Goal: Transaction & Acquisition: Book appointment/travel/reservation

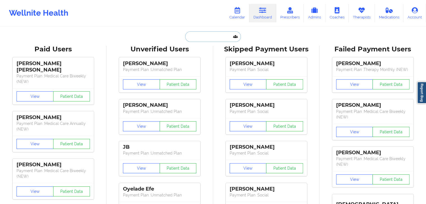
click at [204, 33] on input "text" at bounding box center [212, 36] width 55 height 11
paste input "(863) 602-5328"
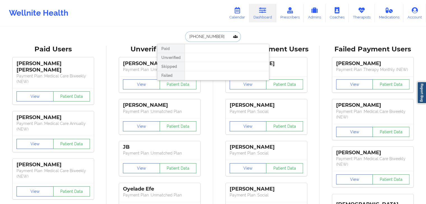
paste input "Sha@cfcancerinst.com"
type input "Sha@cfcancerinst.com"
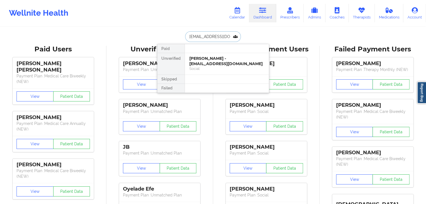
click at [217, 53] on div "Randolph Heysek - sha@cfcancerinst.com Social" at bounding box center [227, 64] width 84 height 22
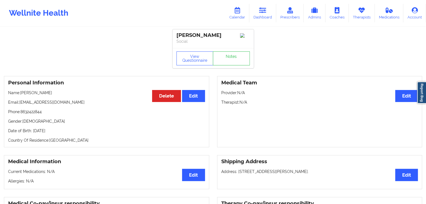
click at [41, 112] on p "Phone: 8632422844" at bounding box center [106, 112] width 197 height 6
copy p "8632422844"
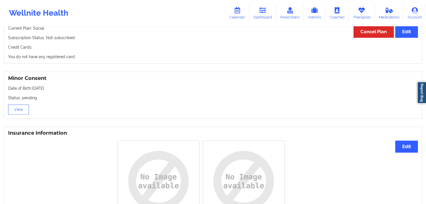
scroll to position [399, 0]
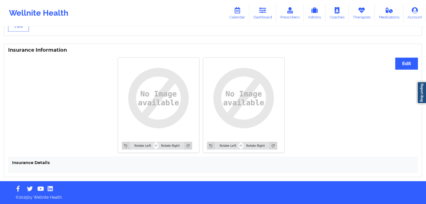
click at [164, 126] on img at bounding box center [158, 98] width 73 height 73
click at [401, 62] on button "Edit" at bounding box center [406, 64] width 23 height 12
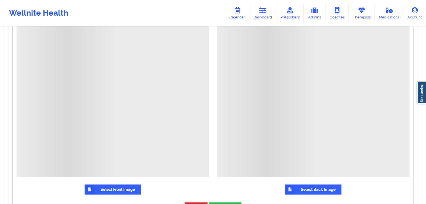
scroll to position [517, 0]
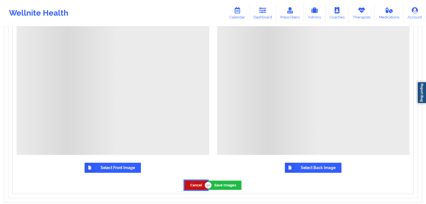
click at [194, 189] on button "Cancel" at bounding box center [196, 185] width 23 height 9
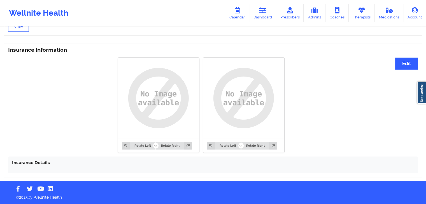
scroll to position [0, 0]
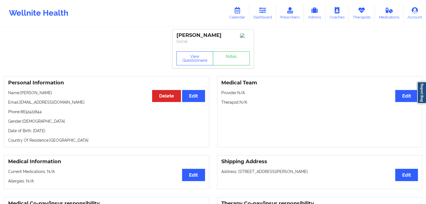
click at [31, 98] on div "Personal Information Edit Delete Name: Randolph Heysek Email: sha@cfcancerinst.…" at bounding box center [106, 111] width 205 height 71
click at [23, 93] on p "Name: Randolph Heysek" at bounding box center [106, 93] width 197 height 6
click at [30, 92] on p "Name: Randolph Heysek" at bounding box center [106, 93] width 197 height 6
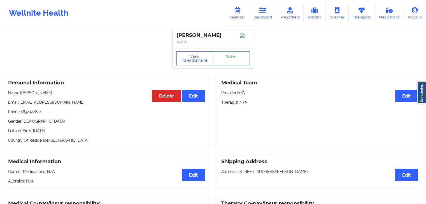
click at [34, 92] on p "Name: Randolph Heysek" at bounding box center [106, 93] width 197 height 6
click at [40, 92] on p "Name: Randolph Heysek" at bounding box center [106, 93] width 197 height 6
copy p "Randolph Heysek"
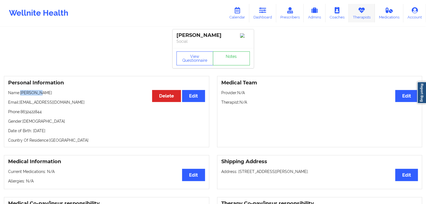
click at [355, 10] on link "Therapists" at bounding box center [362, 13] width 26 height 18
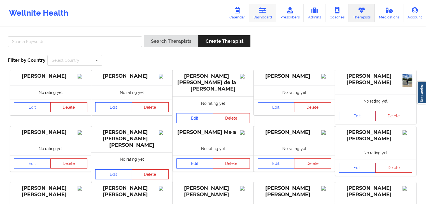
click at [261, 17] on link "Dashboard" at bounding box center [262, 13] width 27 height 18
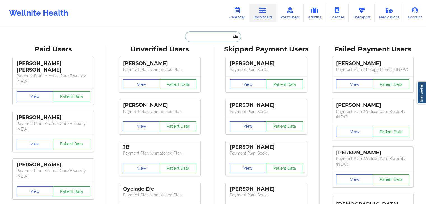
click at [198, 33] on input "text" at bounding box center [212, 36] width 55 height 11
paste input "dariana.reynolds17@gmail.com"
type input "dariana.reynolds17@gmail.com"
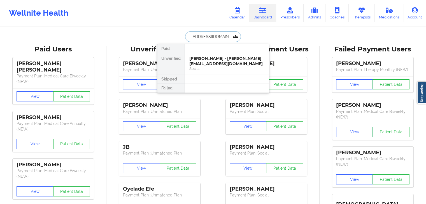
click at [221, 67] on div "Social" at bounding box center [226, 68] width 75 height 5
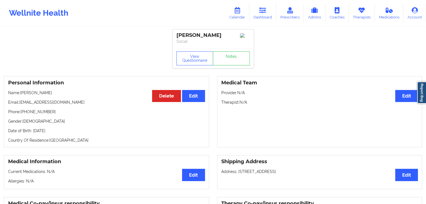
click at [268, 13] on link "Dashboard" at bounding box center [262, 13] width 27 height 18
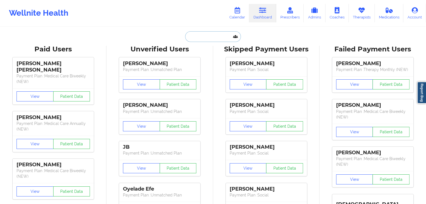
click at [220, 36] on input "text" at bounding box center [212, 36] width 55 height 11
paste input "kameshgangwani@gmail.com"
type input "kameshgangwani@gmail.com"
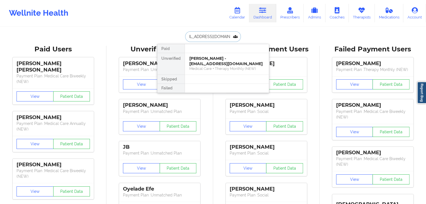
click at [209, 67] on div "Medical Care + Therapy Monthly (NEW)" at bounding box center [226, 68] width 75 height 5
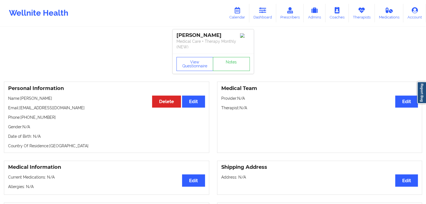
click at [260, 10] on icon at bounding box center [262, 10] width 7 height 6
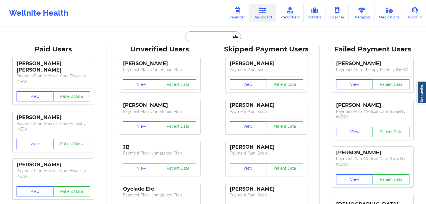
click at [198, 38] on input "text" at bounding box center [212, 36] width 55 height 11
paste input "jameswalsh98@yahoo.com"
type input "jameswalsh98@yahoo.com"
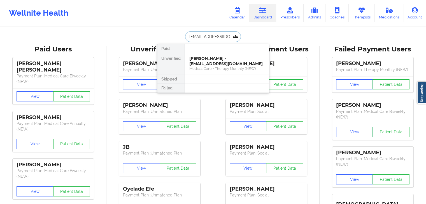
scroll to position [0, 4]
click at [220, 65] on div "James Walsh - jameswalsh98@yahoo.com" at bounding box center [226, 61] width 75 height 10
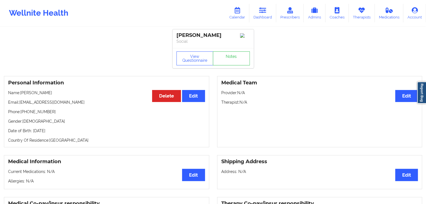
click at [357, 15] on link "Therapists" at bounding box center [362, 13] width 26 height 18
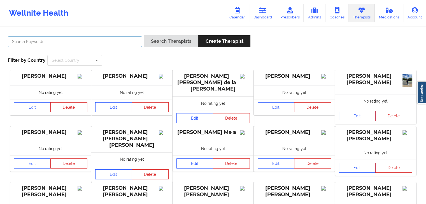
click at [124, 43] on input "text" at bounding box center [75, 41] width 134 height 11
type input "[PERSON_NAME]"
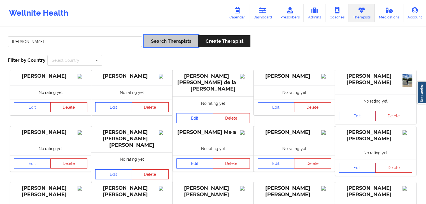
click at [149, 42] on button "Search Therapists" at bounding box center [171, 41] width 54 height 12
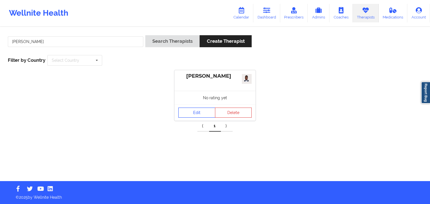
click at [192, 112] on link "Edit" at bounding box center [196, 113] width 37 height 10
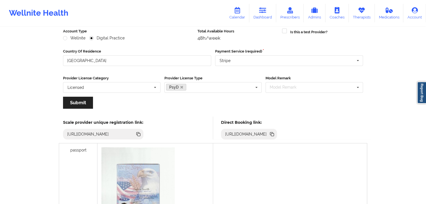
scroll to position [81, 0]
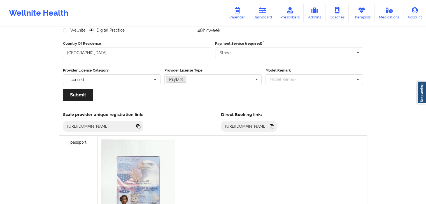
click at [275, 127] on icon at bounding box center [272, 126] width 6 height 6
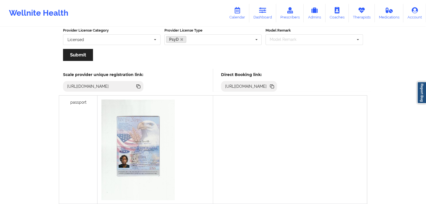
scroll to position [0, 0]
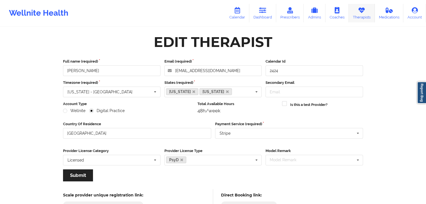
click at [358, 15] on link "Therapists" at bounding box center [362, 13] width 26 height 18
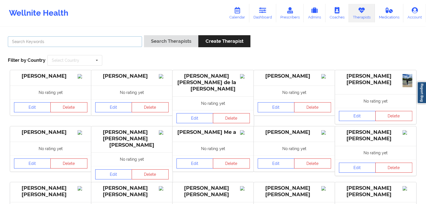
click at [88, 39] on input "text" at bounding box center [75, 41] width 134 height 11
paste input "[PERSON_NAME]"
type input "[PERSON_NAME]"
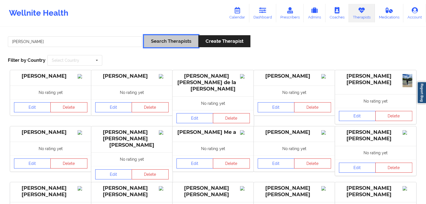
click at [172, 45] on button "Search Therapists" at bounding box center [171, 41] width 54 height 12
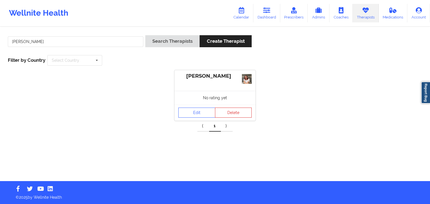
click at [198, 107] on div "Edit Delete" at bounding box center [214, 113] width 81 height 16
click at [197, 109] on link "Edit" at bounding box center [196, 113] width 37 height 10
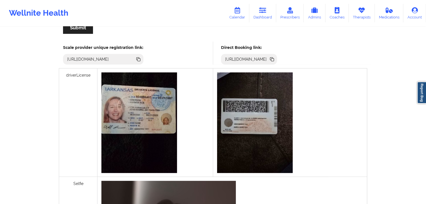
scroll to position [155, 0]
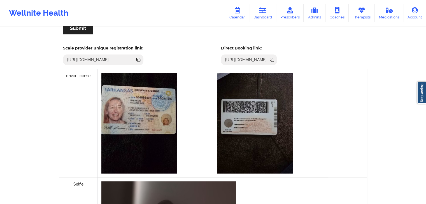
click at [274, 60] on icon at bounding box center [272, 60] width 3 height 3
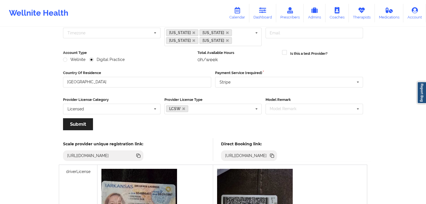
scroll to position [59, 0]
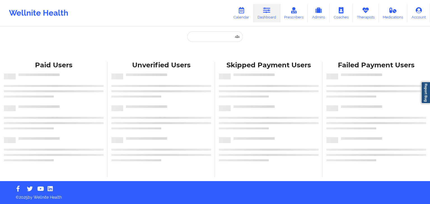
click at [213, 42] on div "Paid Unverified Skipped Failed" at bounding box center [215, 44] width 112 height 27
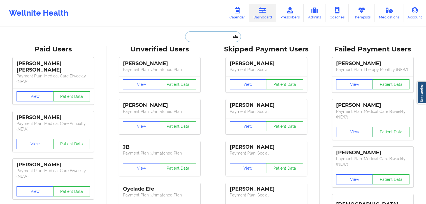
click at [215, 39] on input "text" at bounding box center [212, 36] width 55 height 11
paste input "[PERSON_NAME]"
type input "[PERSON_NAME]"
click at [242, 15] on link "Calendar" at bounding box center [237, 13] width 24 height 18
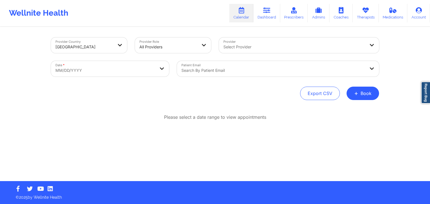
click at [356, 84] on div "Provider Country [GEOGRAPHIC_DATA] Provider Role All Providers Provider Select …" at bounding box center [215, 69] width 328 height 63
click at [356, 89] on button "+ Book" at bounding box center [363, 93] width 32 height 13
click at [353, 110] on button "Therapy Session" at bounding box center [353, 111] width 43 height 9
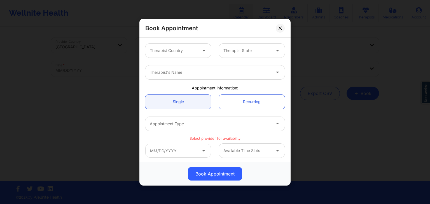
click at [199, 52] on div at bounding box center [204, 51] width 13 height 14
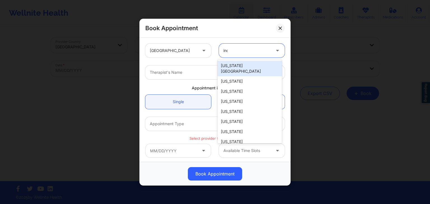
type input "indi"
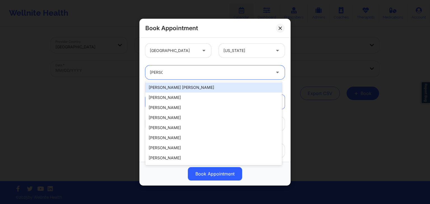
type input "[PERSON_NAME]"
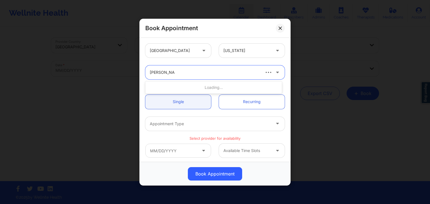
type input "[PERSON_NAME]"
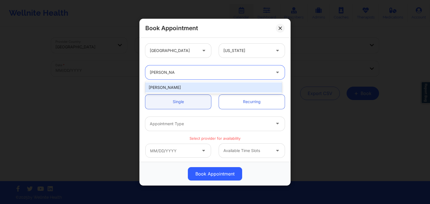
click at [203, 92] on div "[PERSON_NAME]" at bounding box center [213, 88] width 137 height 10
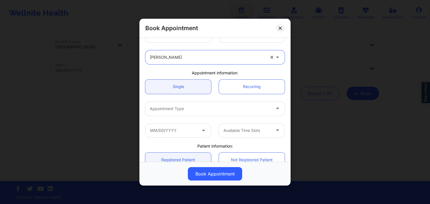
scroll to position [17, 0]
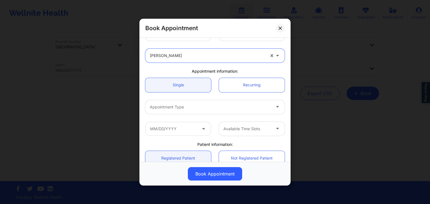
click at [206, 104] on div at bounding box center [210, 107] width 121 height 7
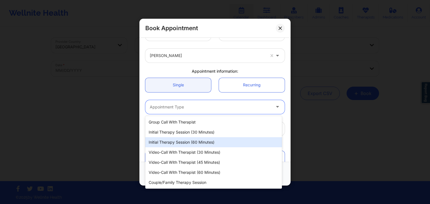
click at [216, 140] on div "Initial Therapy Session (60 minutes)" at bounding box center [213, 142] width 137 height 10
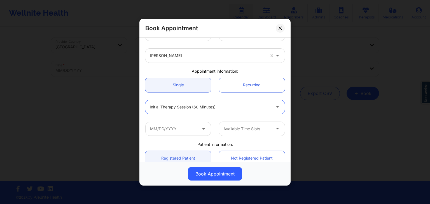
click at [204, 136] on div "Available Time Slots" at bounding box center [214, 129] width 147 height 22
click at [201, 131] on span at bounding box center [204, 128] width 7 height 7
click at [202, 130] on icon at bounding box center [204, 127] width 6 height 5
click at [199, 129] on input "text" at bounding box center [178, 129] width 66 height 14
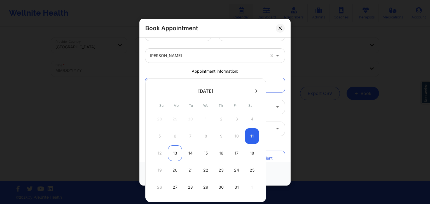
click at [176, 155] on div "13" at bounding box center [175, 154] width 14 height 16
type input "[DATE]"
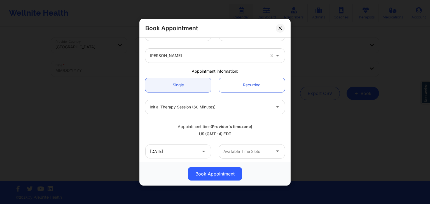
click at [266, 144] on div "[DATE] Available Time Slots" at bounding box center [214, 152] width 147 height 22
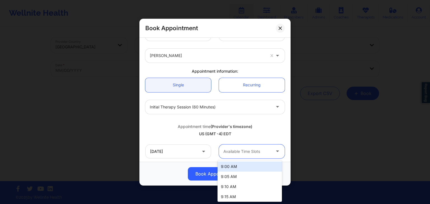
click at [269, 150] on div "Available Time Slots" at bounding box center [245, 151] width 52 height 14
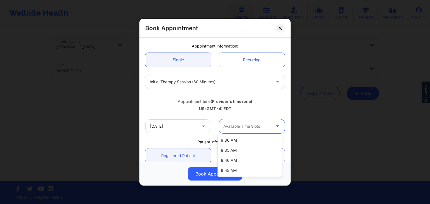
scroll to position [0, 0]
click at [264, 112] on div "Appointment time (Provider's timezone) [GEOGRAPHIC_DATA] (GMT -4) EDT" at bounding box center [214, 104] width 147 height 23
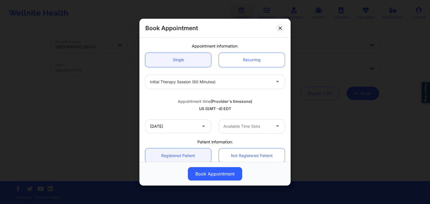
click at [260, 119] on div "Available Time Slots" at bounding box center [245, 126] width 52 height 14
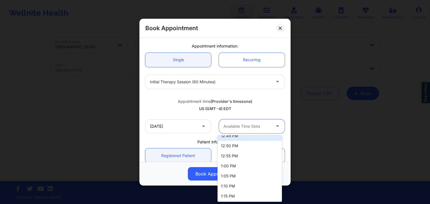
scroll to position [459, 0]
